Goal: Find specific page/section: Find specific page/section

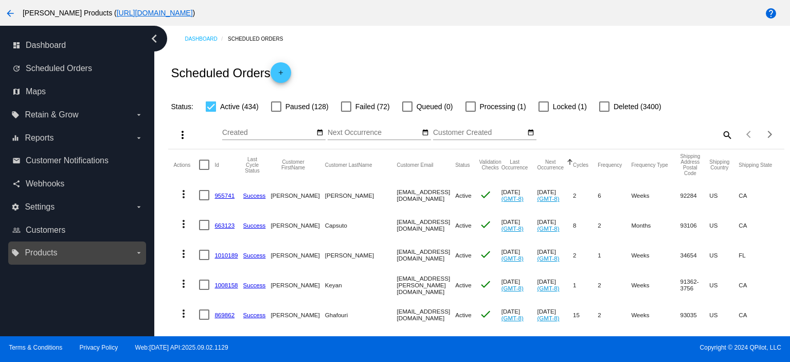
click at [62, 254] on label "local_offer Products arrow_drop_down" at bounding box center [76, 252] width 131 height 16
click at [0, 0] on input "local_offer Products arrow_drop_down" at bounding box center [0, 0] width 0 height 0
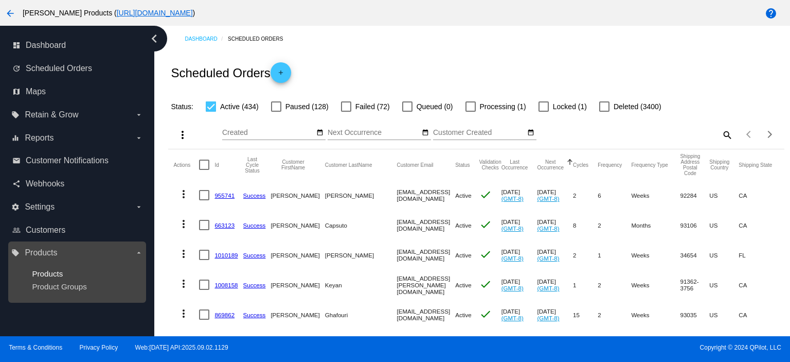
click at [58, 272] on span "Products" at bounding box center [47, 273] width 31 height 9
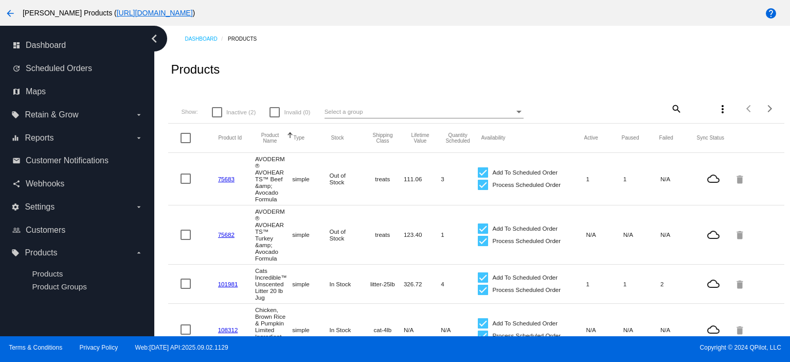
click at [670, 109] on mat-icon "search" at bounding box center [676, 108] width 12 height 16
click at [584, 109] on input "Search" at bounding box center [631, 107] width 102 height 8
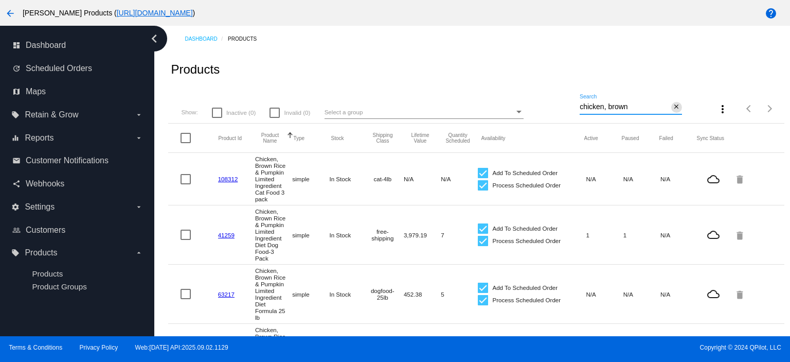
type input "chicken, brown"
click at [673, 106] on mat-icon "close" at bounding box center [676, 107] width 7 height 8
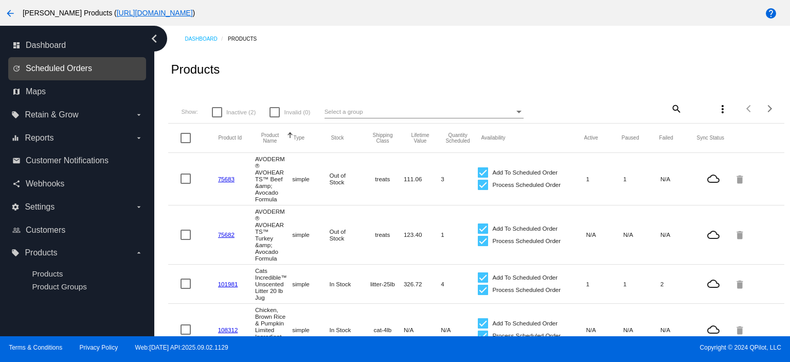
click at [64, 68] on span "Scheduled Orders" at bounding box center [59, 68] width 66 height 9
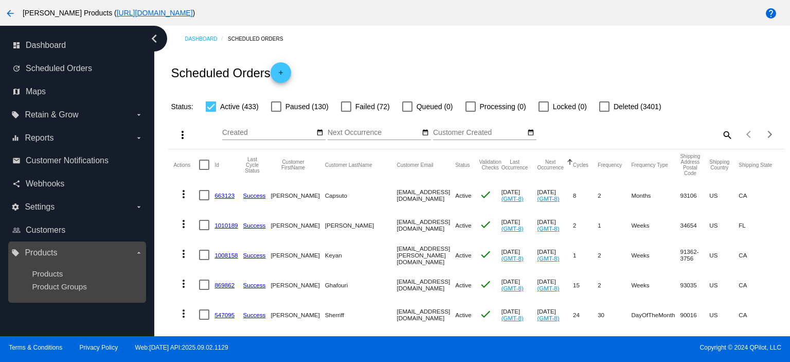
click at [40, 243] on div "local_offer Products arrow_drop_down Products Product Groups" at bounding box center [77, 271] width 138 height 61
click at [49, 271] on span "Products" at bounding box center [47, 273] width 31 height 9
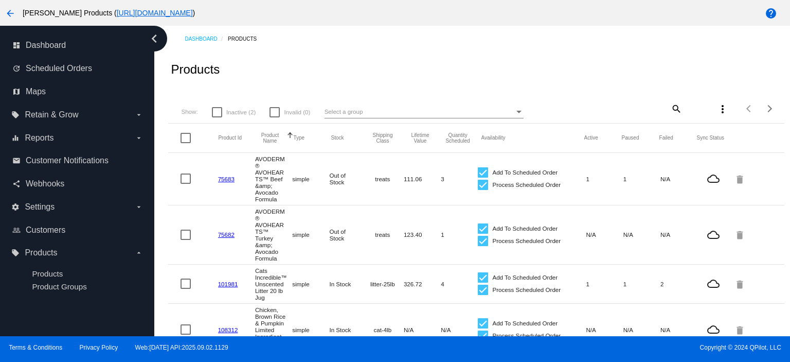
click at [670, 106] on mat-icon "search" at bounding box center [676, 108] width 12 height 16
click at [586, 106] on input "Search" at bounding box center [631, 107] width 102 height 8
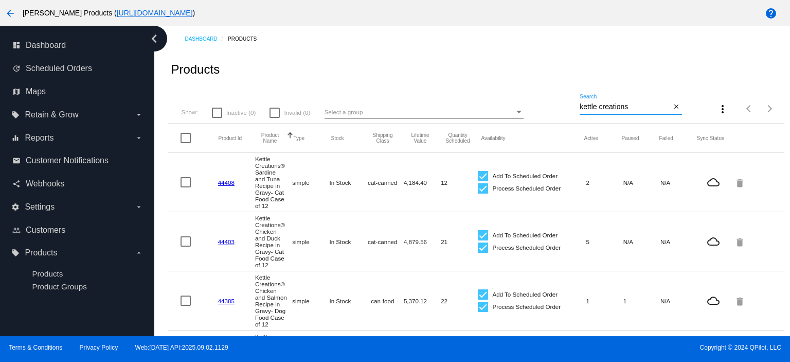
drag, startPoint x: 636, startPoint y: 108, endPoint x: 552, endPoint y: 111, distance: 84.4
click at [552, 111] on div "Show: Inactive (0) Invalid (0) Select a group kettle creations Search close mor…" at bounding box center [476, 105] width 616 height 37
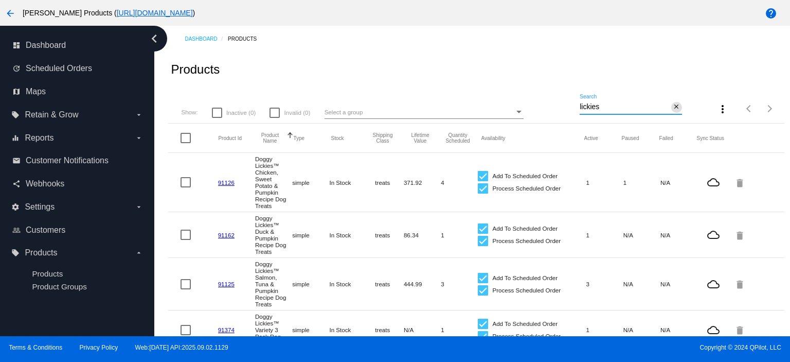
type input "lickies"
click at [673, 106] on mat-icon "close" at bounding box center [676, 107] width 7 height 8
